Goal: Task Accomplishment & Management: Use online tool/utility

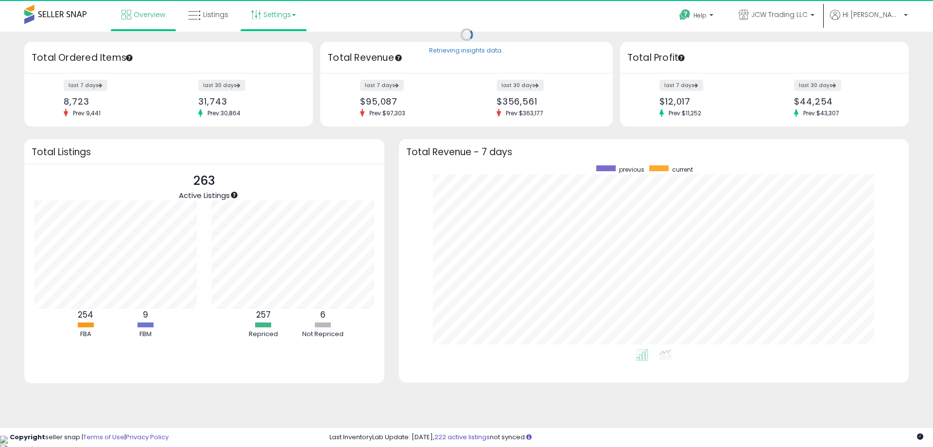
scroll to position [184, 490]
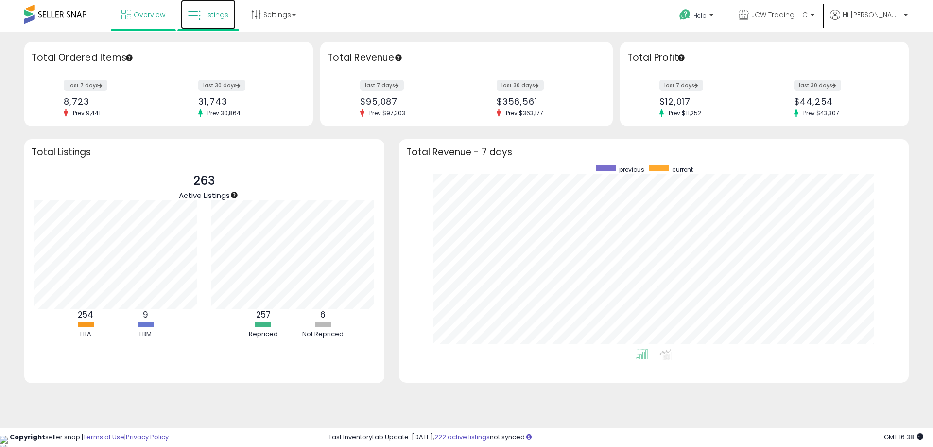
click at [209, 7] on link "Listings" at bounding box center [208, 14] width 55 height 29
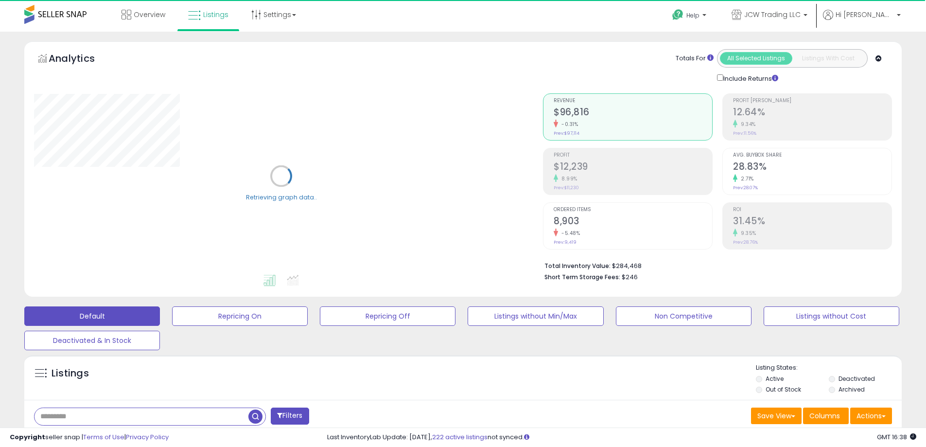
click at [151, 412] on input "text" at bounding box center [142, 416] width 214 height 17
paste input "**********"
click at [254, 416] on span "button" at bounding box center [255, 416] width 14 height 14
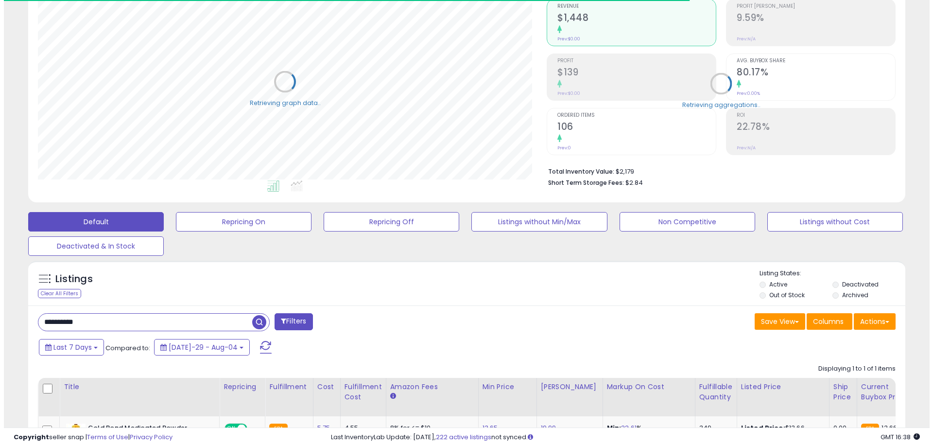
scroll to position [212, 0]
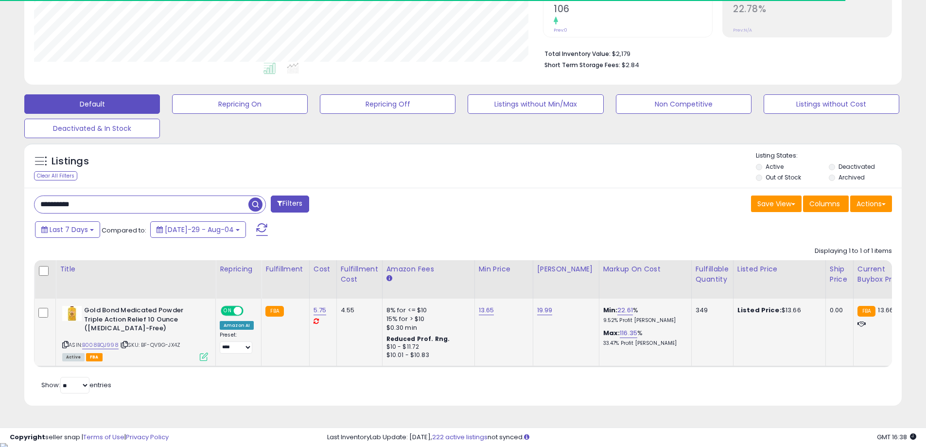
click at [203, 352] on icon at bounding box center [204, 356] width 8 height 8
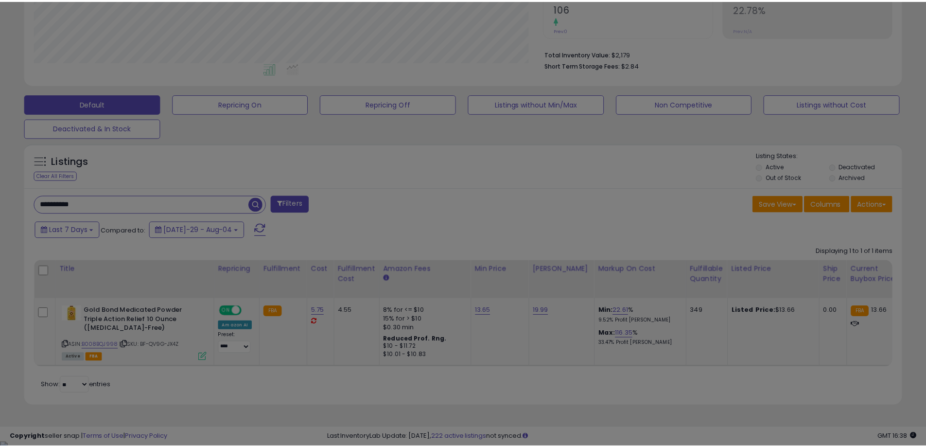
scroll to position [199, 513]
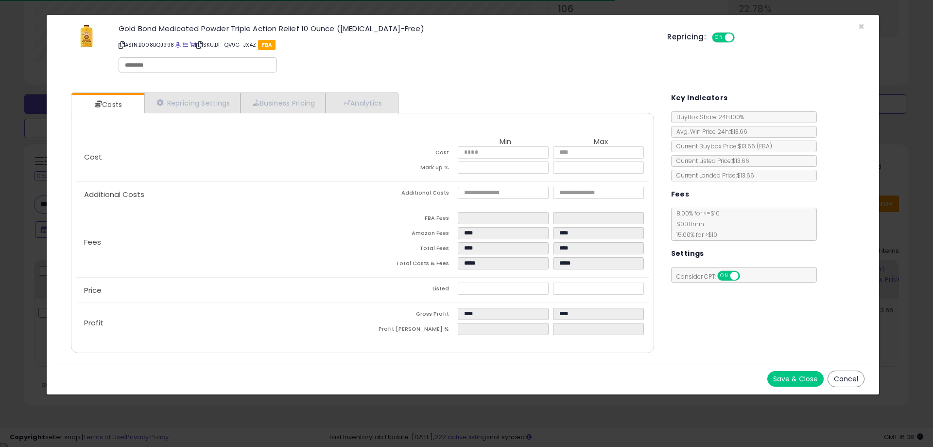
click at [392, 404] on div "× Close Gold Bond Medicated Powder Triple Action Relief 10 Ounce ([MEDICAL_DATA…" at bounding box center [466, 223] width 933 height 447
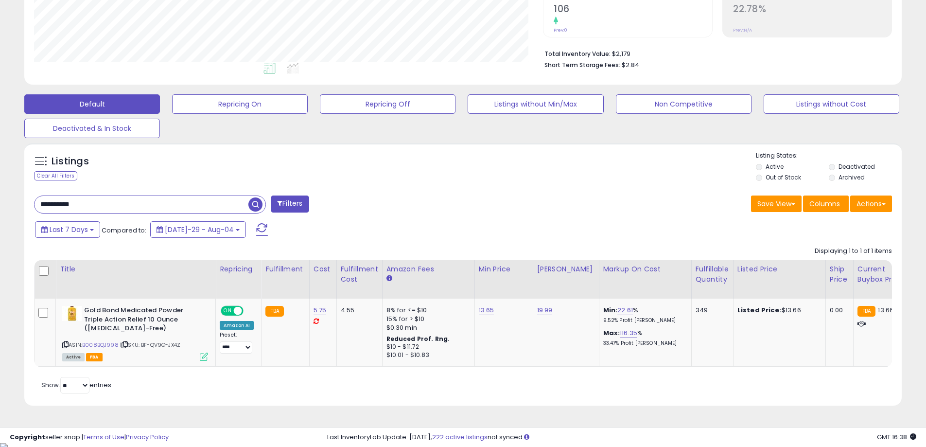
scroll to position [485914, 485604]
click at [210, 204] on input "**********" at bounding box center [142, 204] width 214 height 17
paste input "text"
click at [246, 203] on input "**********" at bounding box center [142, 204] width 214 height 17
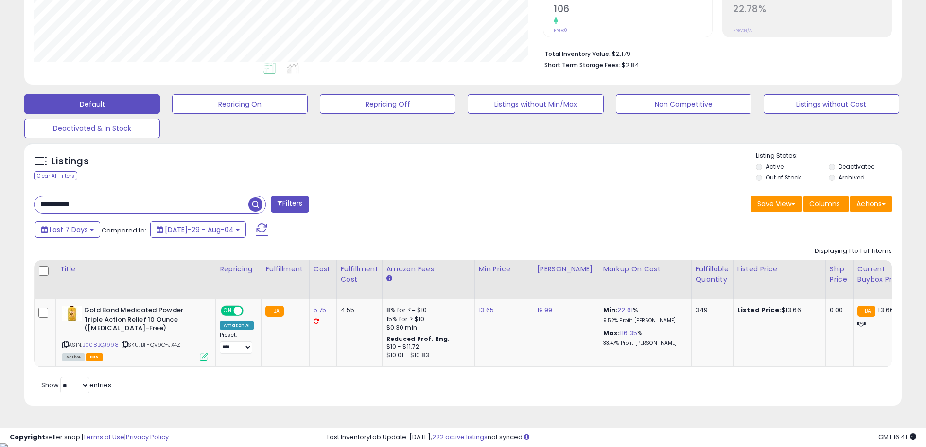
type input "**********"
click at [257, 203] on span "button" at bounding box center [255, 204] width 14 height 14
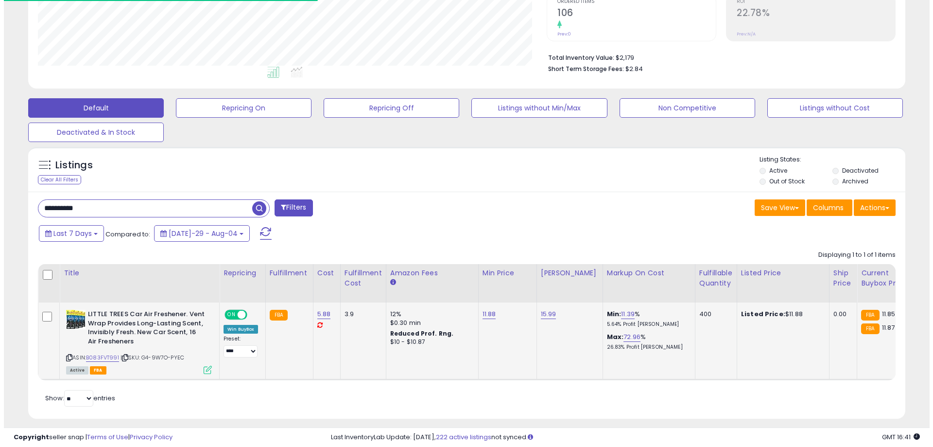
scroll to position [224, 0]
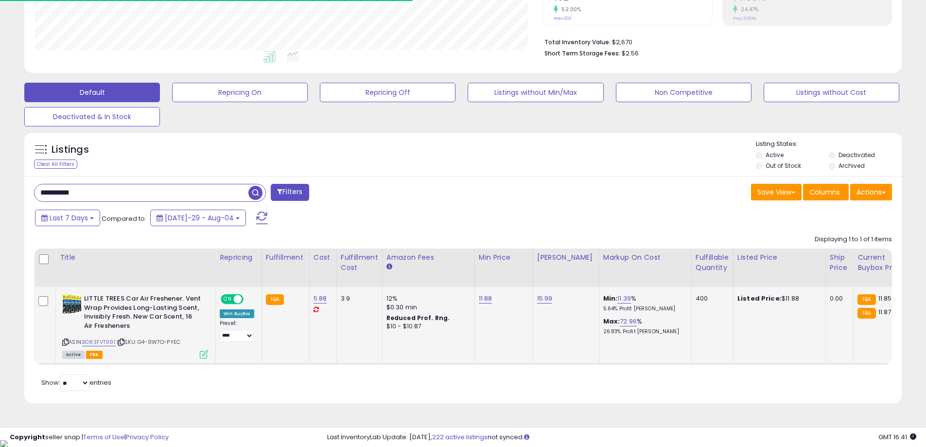
click at [198, 354] on div "Active FBA" at bounding box center [135, 353] width 146 height 7
click at [203, 354] on icon at bounding box center [204, 354] width 8 height 8
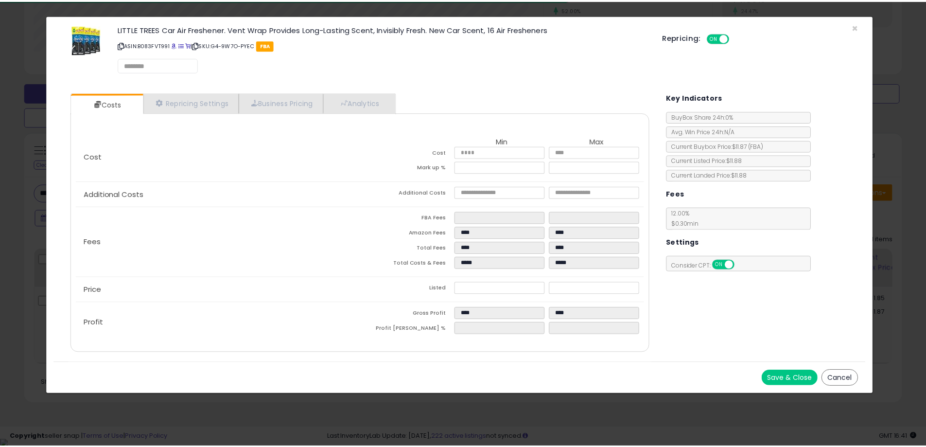
scroll to position [199, 513]
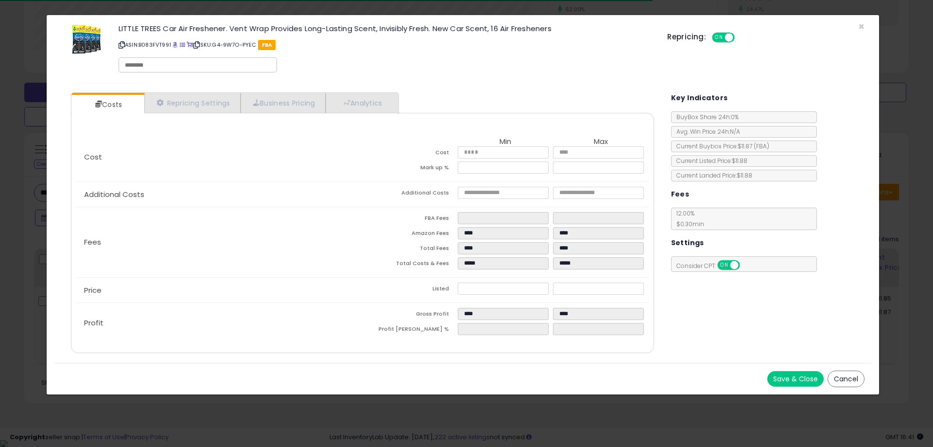
click at [446, 423] on div "× Close LITTLE TREES Car Air Freshener. Vent Wrap Provides Long-Lasting Scent, …" at bounding box center [466, 223] width 933 height 447
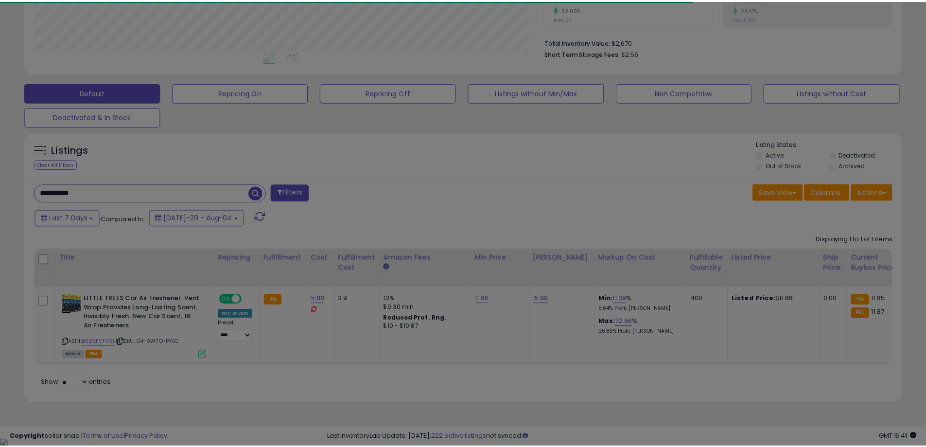
scroll to position [485914, 485604]
